Goal: Task Accomplishment & Management: Use online tool/utility

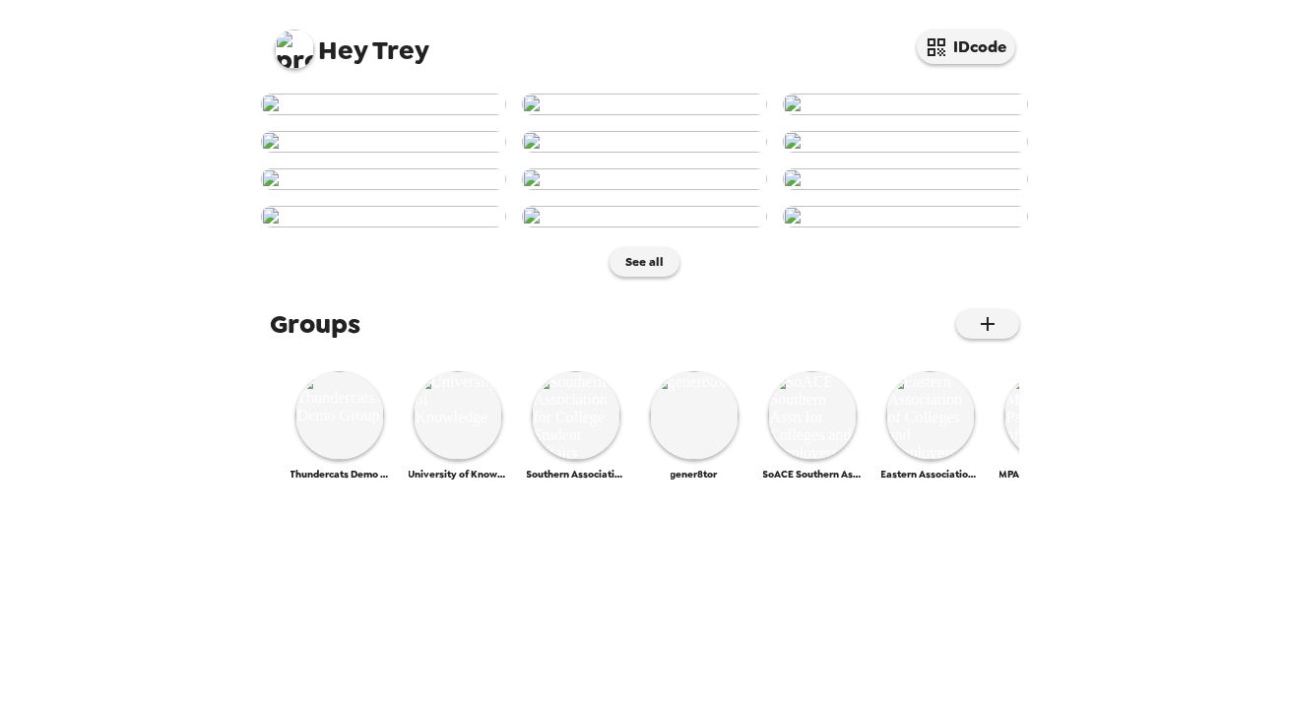
click at [298, 46] on img at bounding box center [294, 49] width 39 height 39
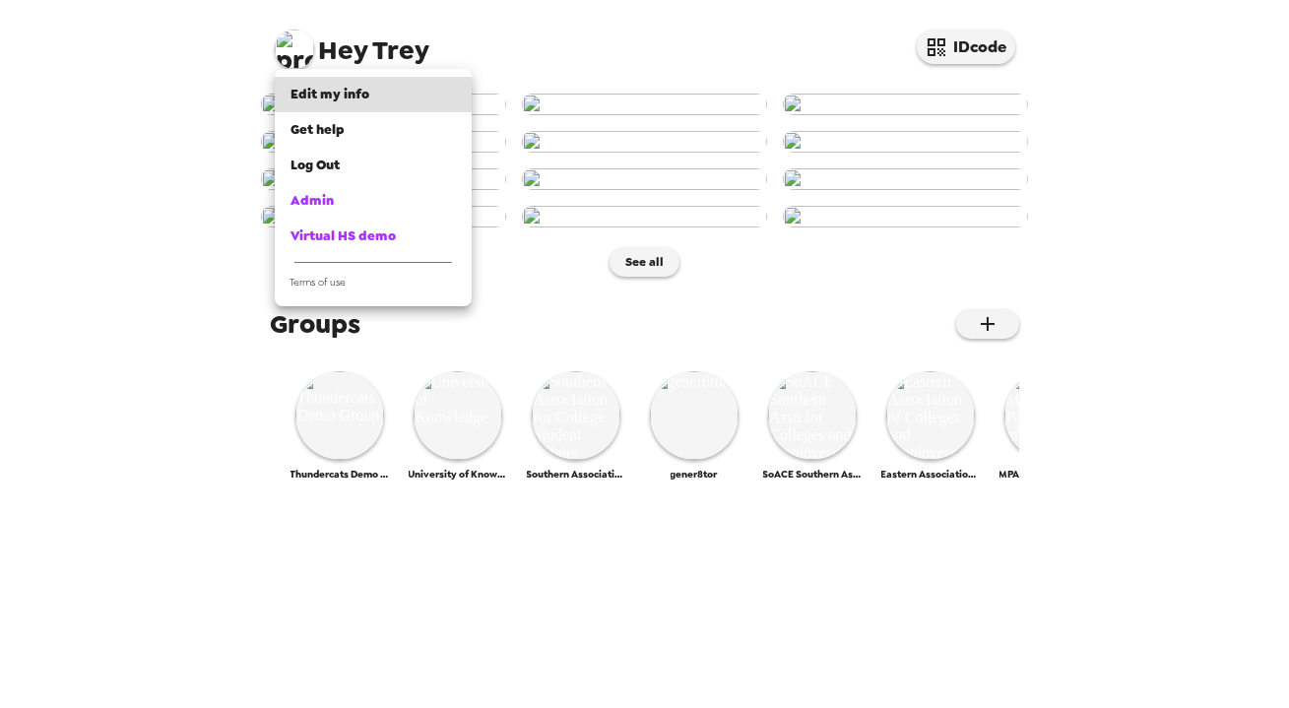
click at [169, 480] on div at bounding box center [644, 354] width 1289 height 708
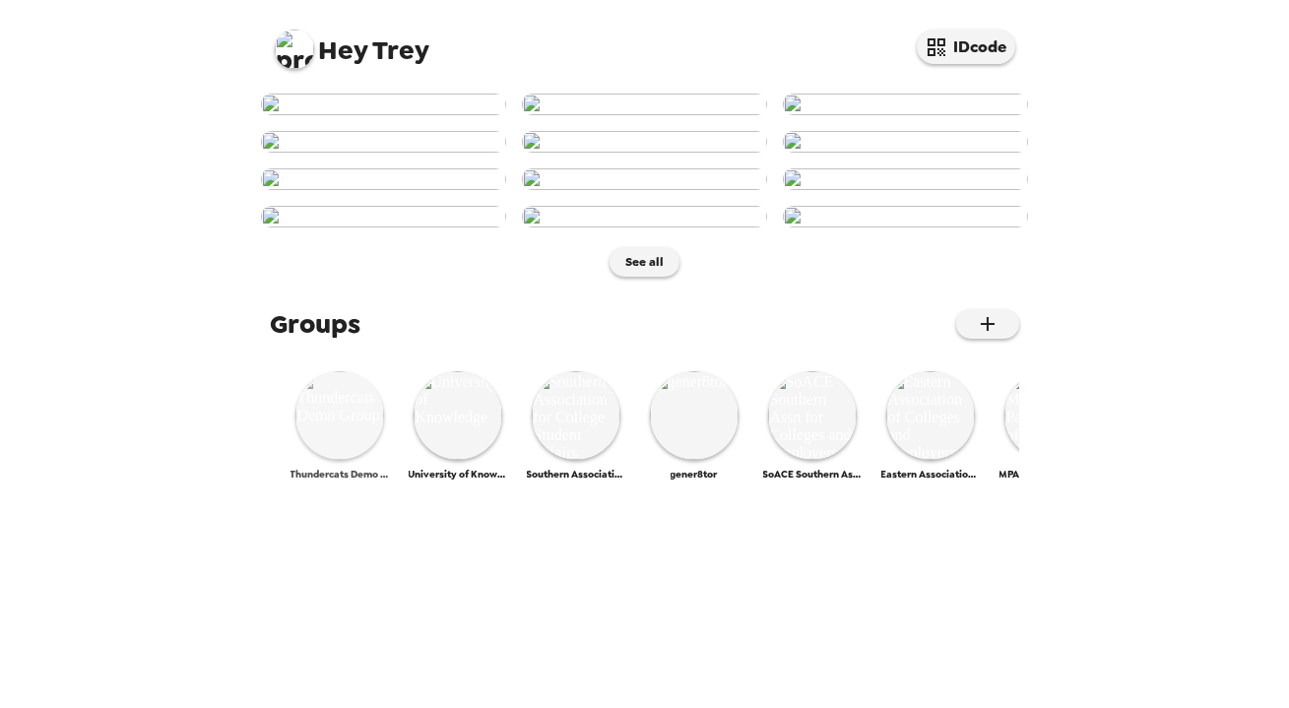
scroll to position [940, 0]
click at [335, 460] on img at bounding box center [339, 415] width 89 height 89
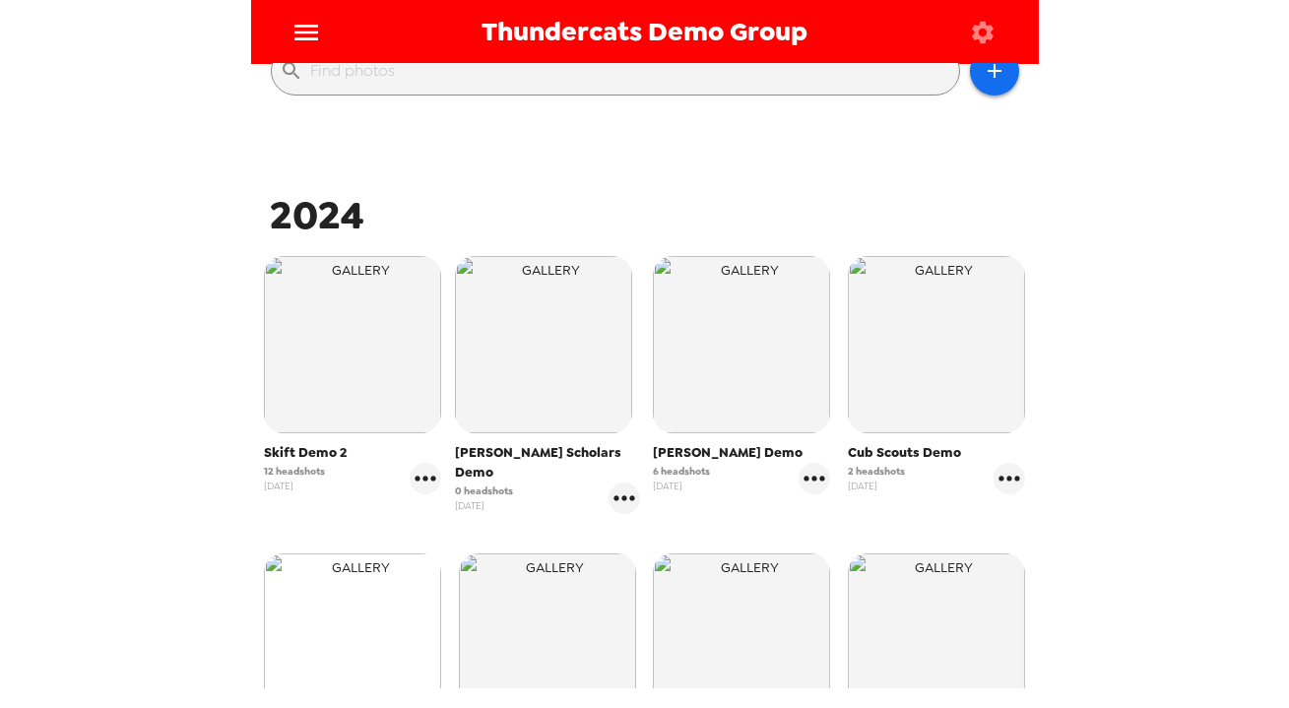
scroll to position [357, 0]
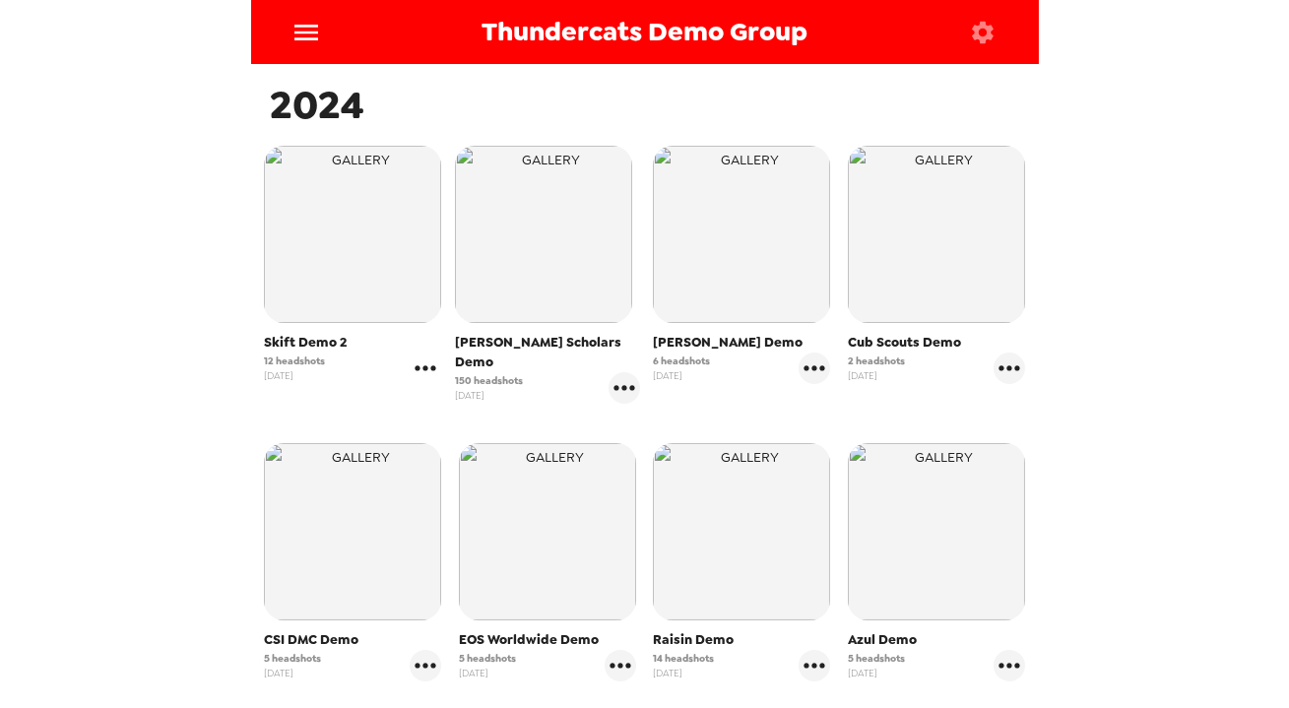
click at [422, 371] on icon "gallery menu" at bounding box center [426, 369] width 32 height 32
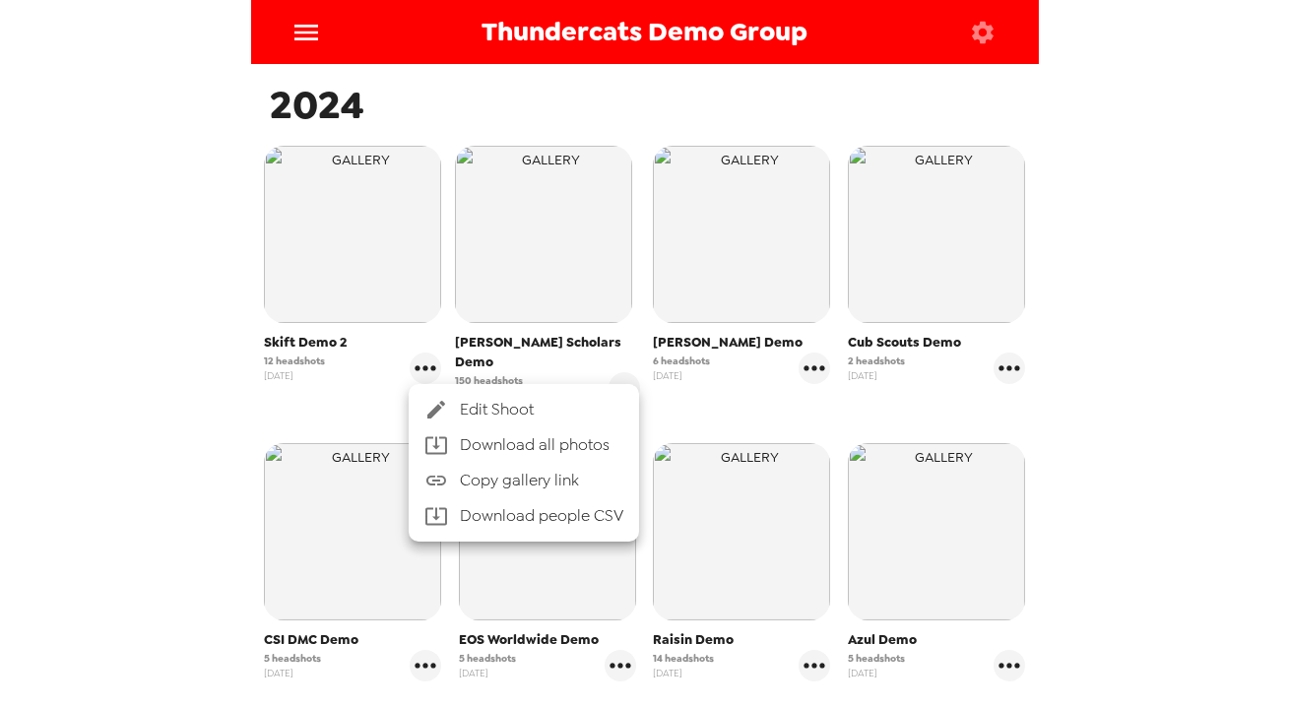
click at [501, 482] on span "Copy gallery link" at bounding box center [541, 481] width 163 height 24
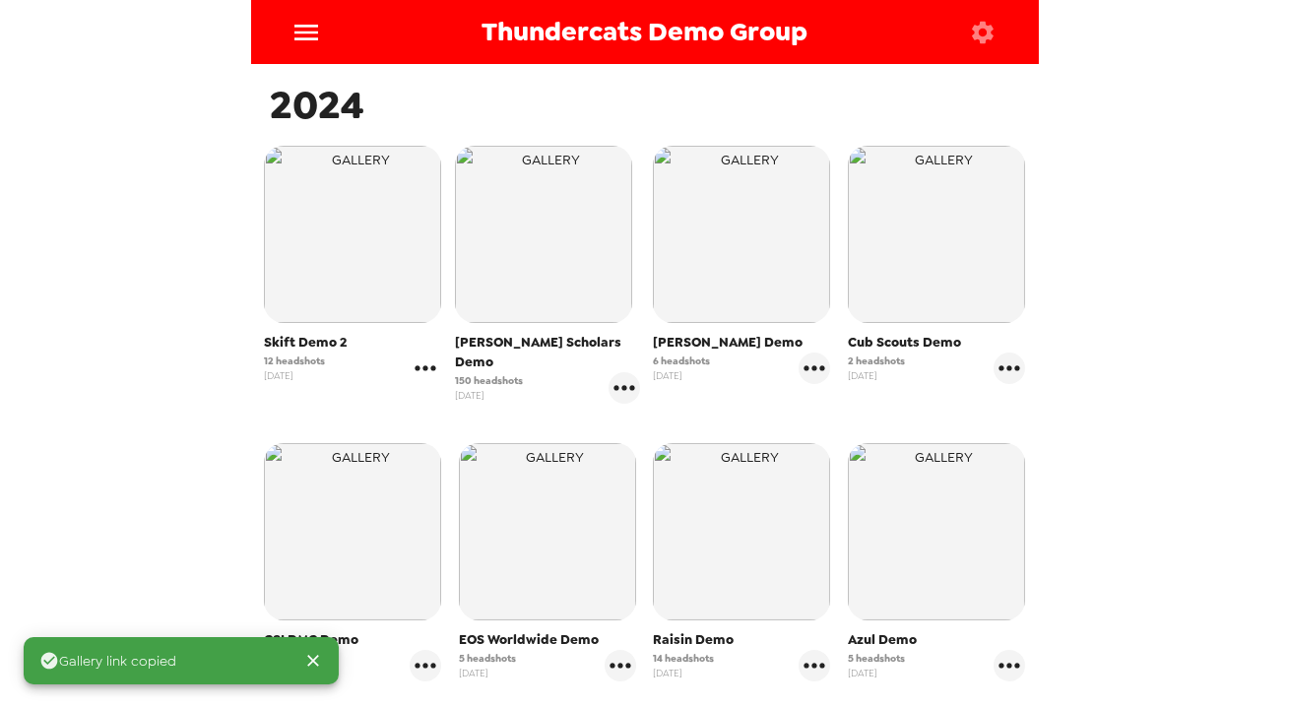
click at [427, 372] on icon "gallery menu" at bounding box center [426, 369] width 32 height 32
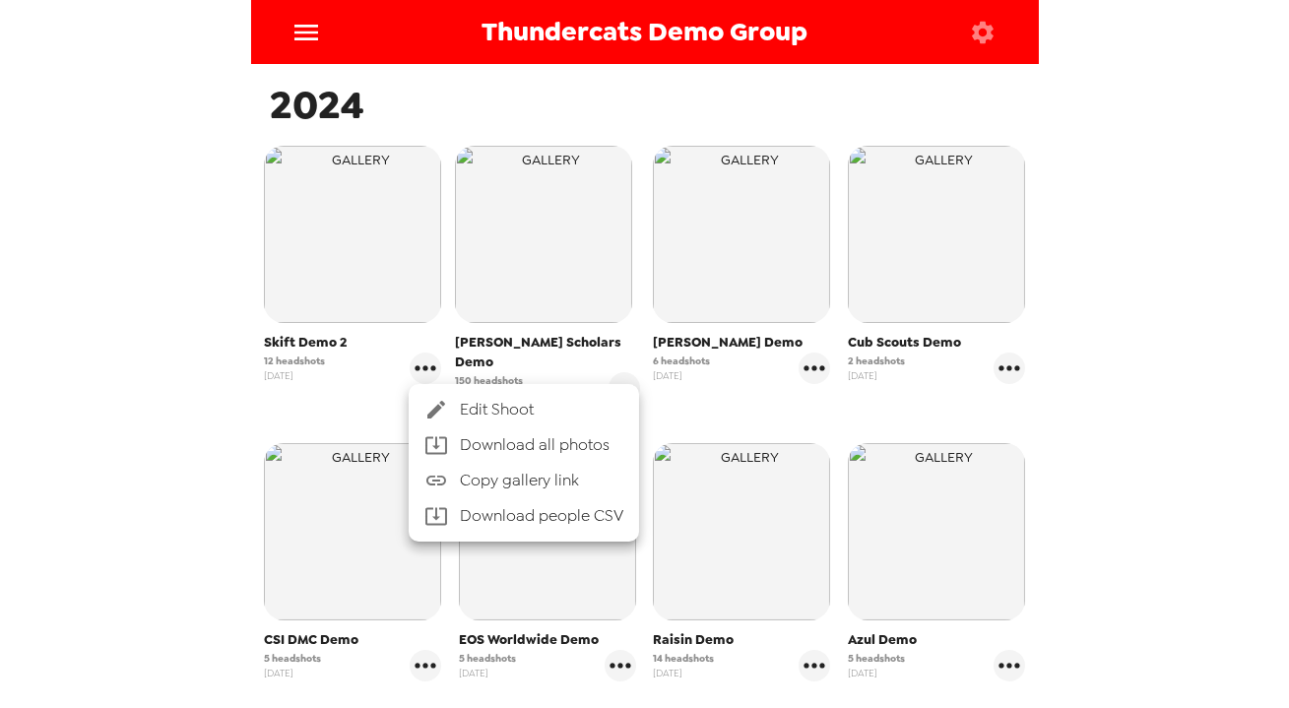
click at [483, 483] on span "Copy gallery link" at bounding box center [541, 481] width 163 height 24
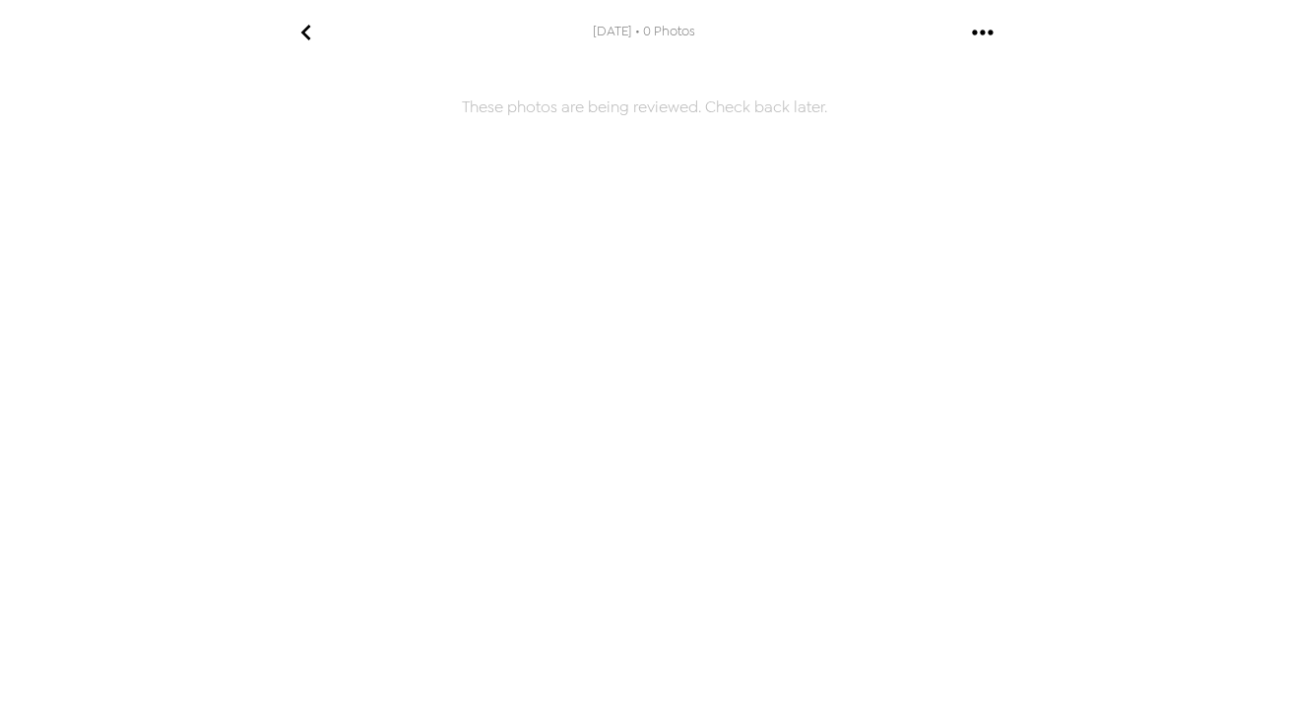
click at [992, 32] on icon "gallery menu" at bounding box center [982, 32] width 21 height 5
drag, startPoint x: 796, startPoint y: 178, endPoint x: 442, endPoint y: 105, distance: 361.0
click at [787, 182] on div at bounding box center [644, 354] width 1289 height 708
click at [496, 110] on main at bounding box center [645, 354] width 788 height 708
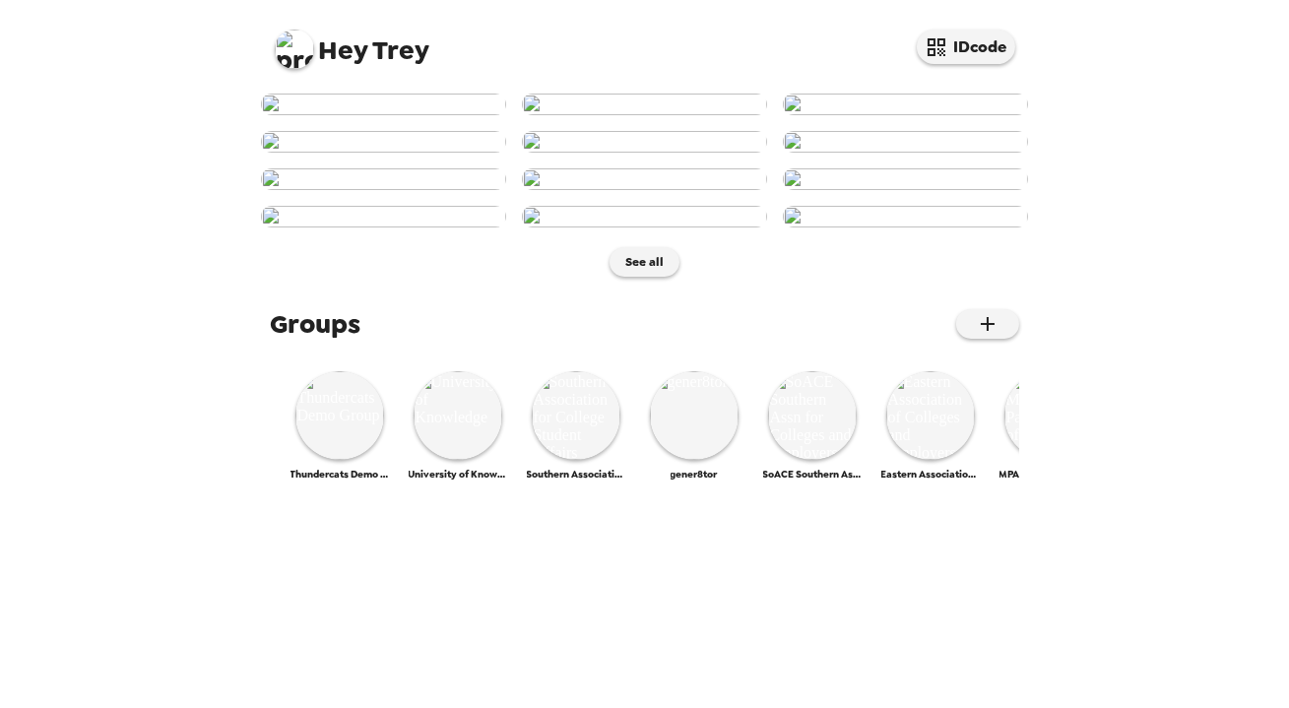
scroll to position [940, 0]
click at [360, 460] on img at bounding box center [339, 415] width 89 height 89
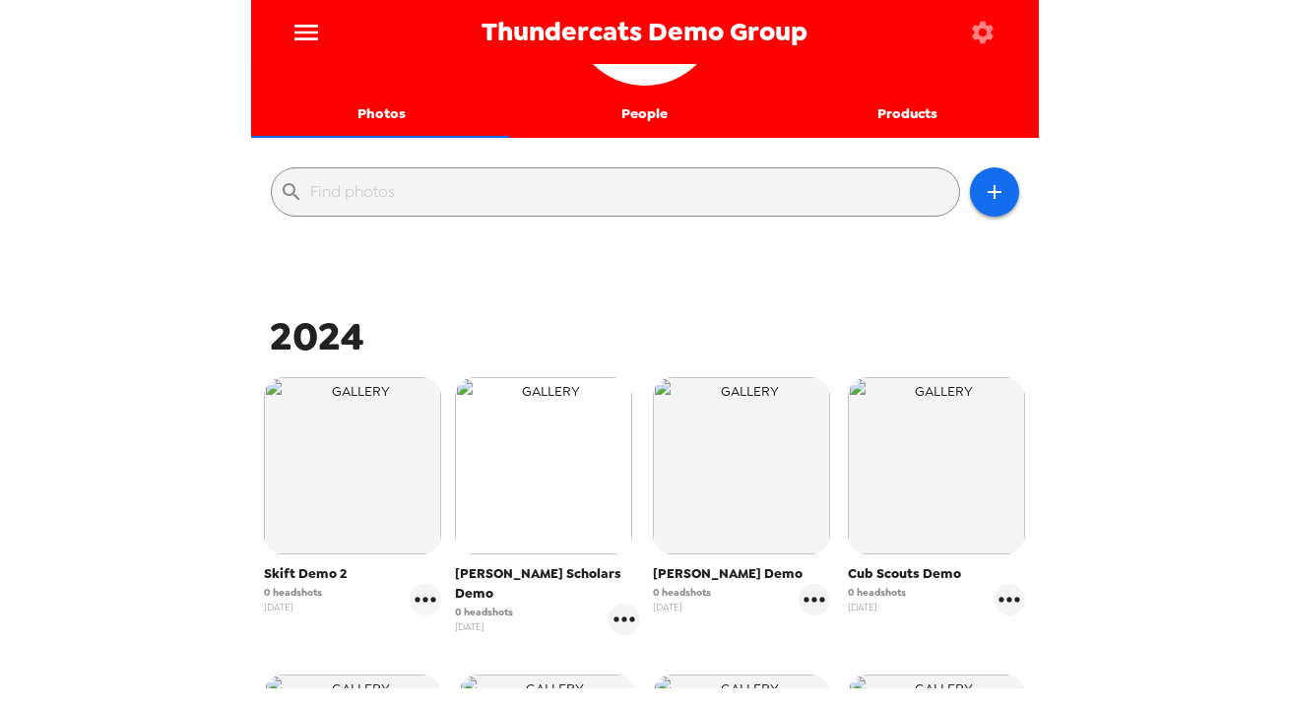
scroll to position [178, 0]
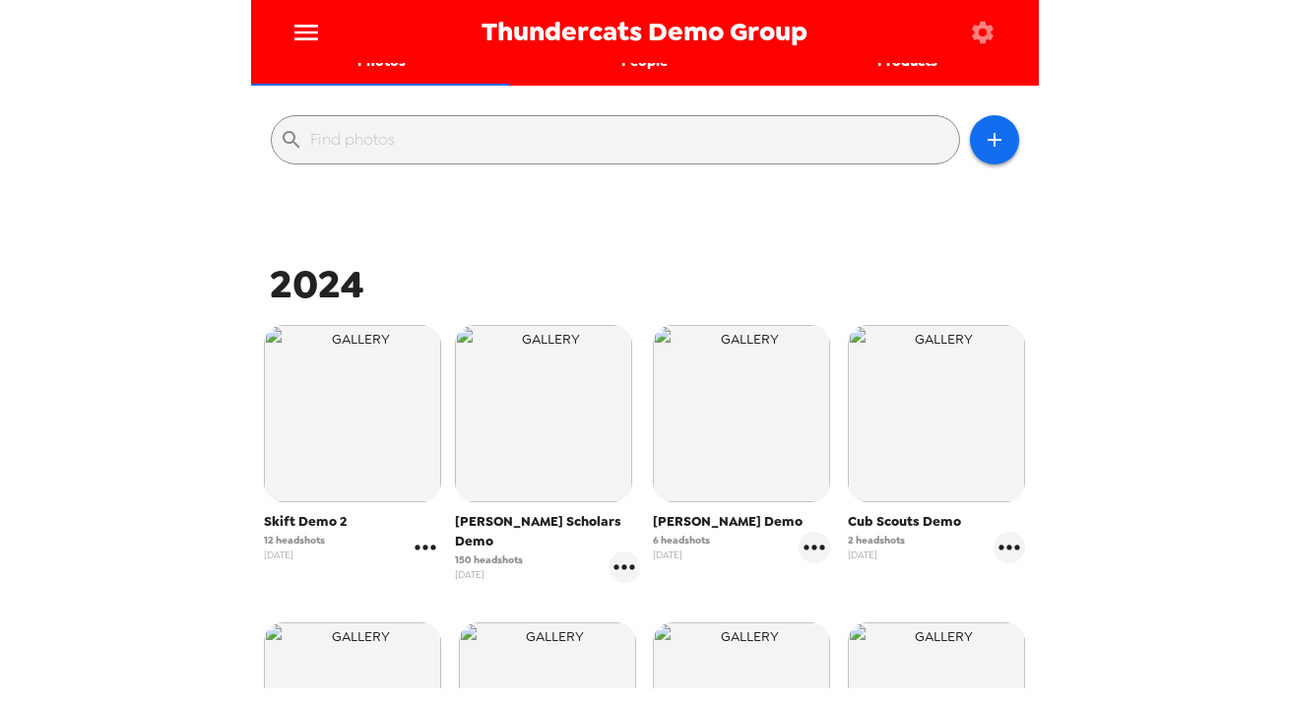
click at [431, 547] on icon "gallery menu" at bounding box center [426, 547] width 21 height 5
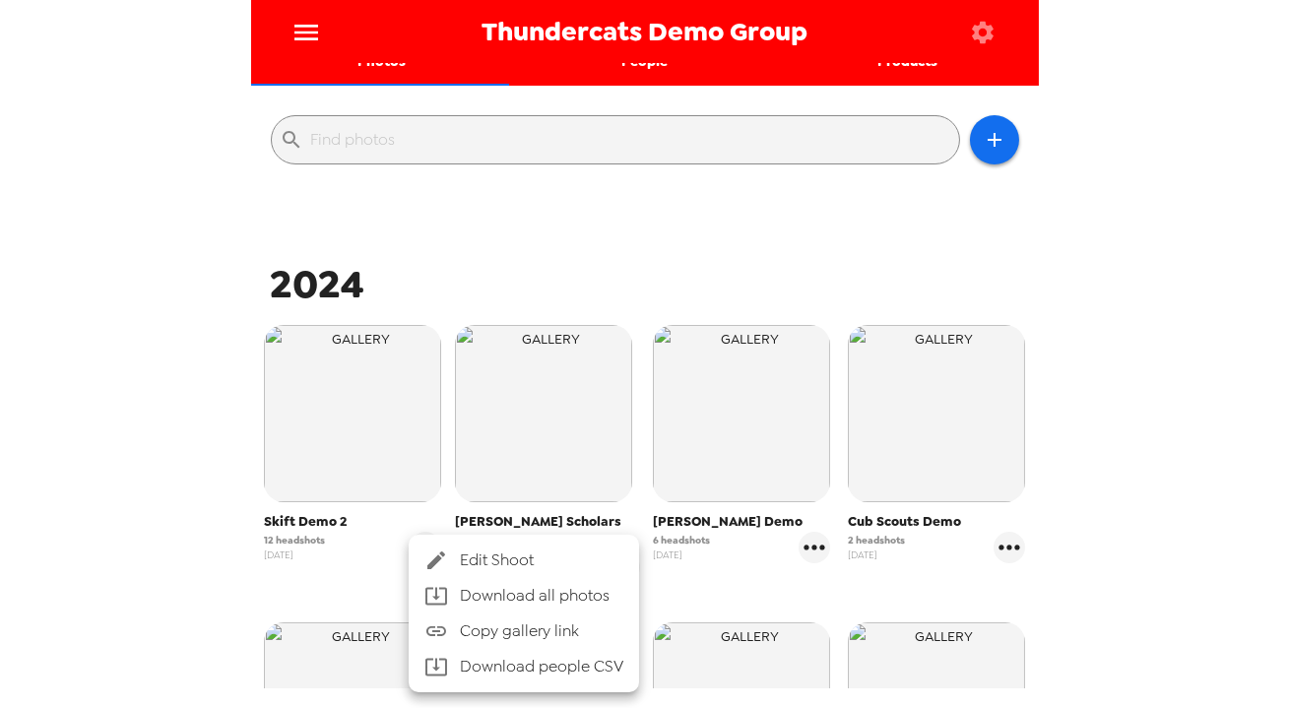
click at [476, 629] on span "Copy gallery link" at bounding box center [541, 631] width 163 height 24
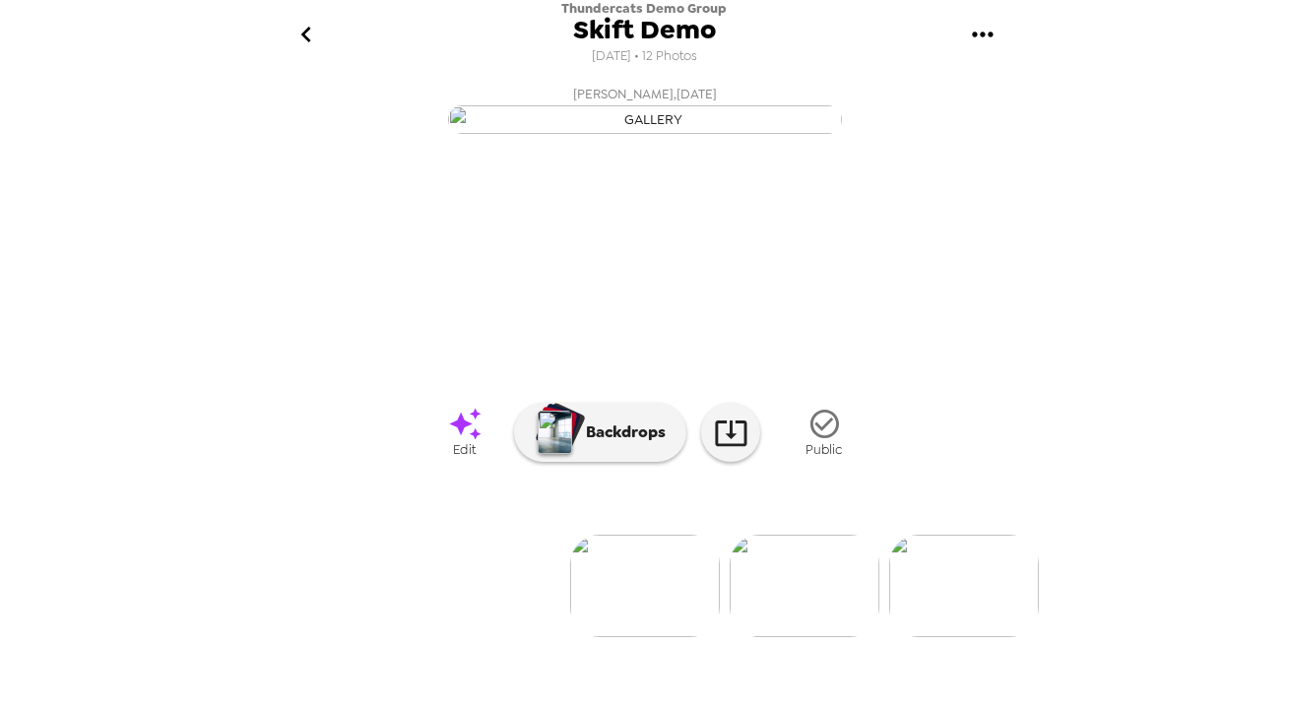
click at [980, 32] on icon "gallery menu" at bounding box center [983, 35] width 32 height 32
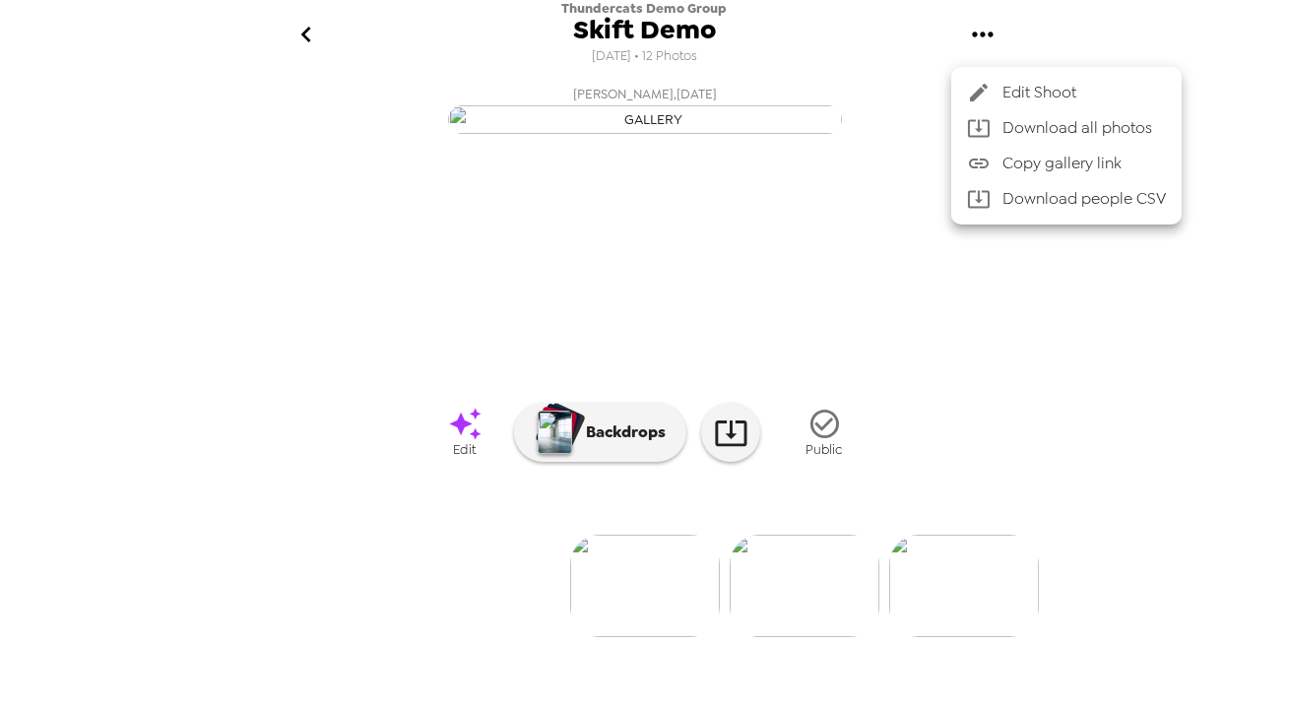
click at [1020, 100] on span "Edit Shoot" at bounding box center [1084, 93] width 163 height 24
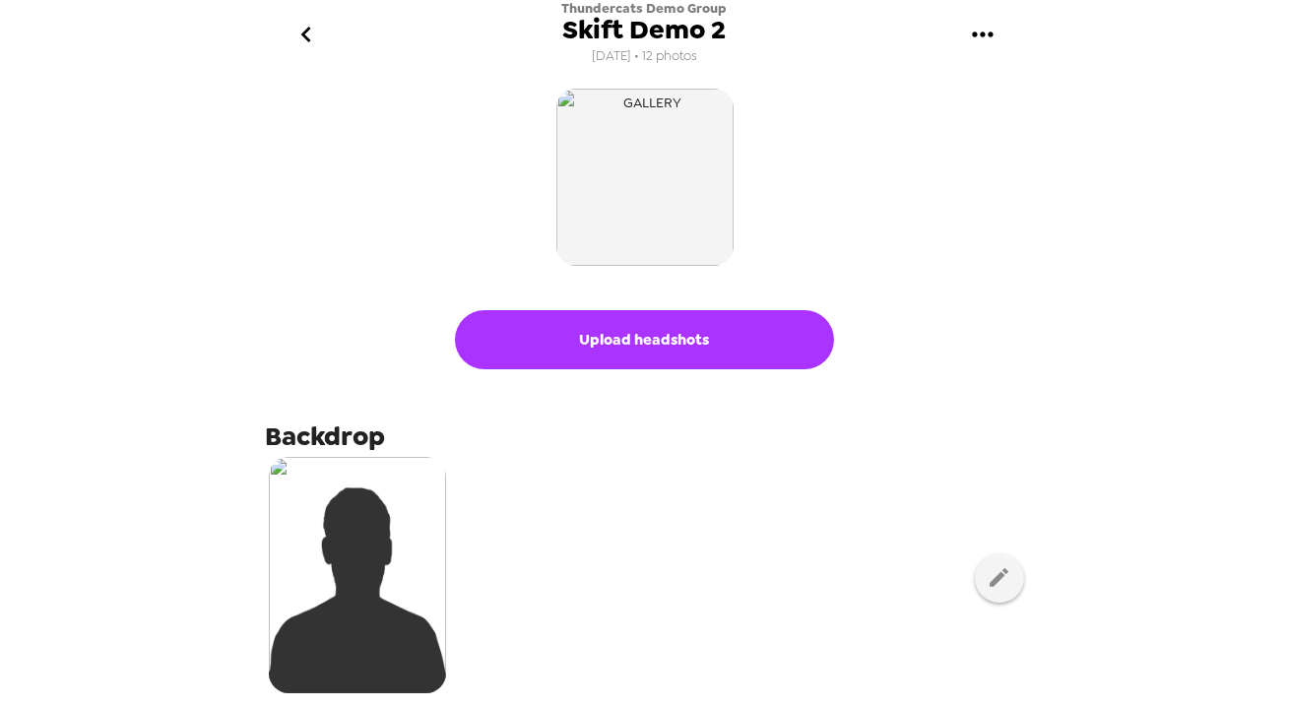
click at [298, 32] on icon "go back" at bounding box center [307, 35] width 32 height 32
